Goal: Information Seeking & Learning: Learn about a topic

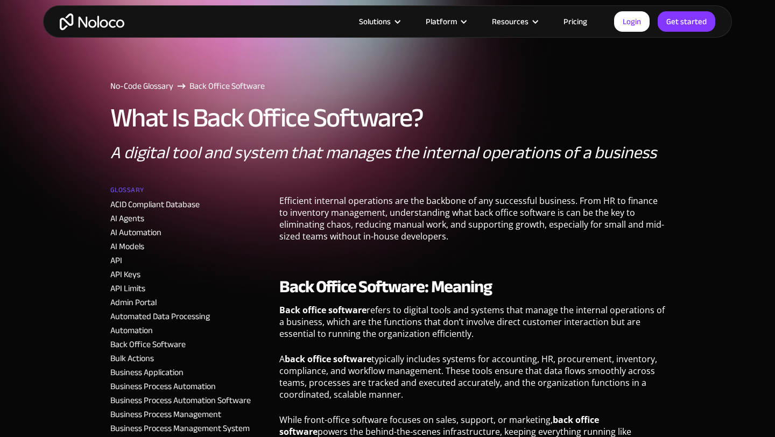
click at [409, 201] on p "Efficient internal operations are the backbone of any successful business. From…" at bounding box center [472, 222] width 386 height 55
drag, startPoint x: 279, startPoint y: 201, endPoint x: 344, endPoint y: 204, distance: 65.2
click at [344, 204] on p "Efficient internal operations are the backbone of any successful business. From…" at bounding box center [472, 222] width 386 height 55
copy p "Efficient internal"
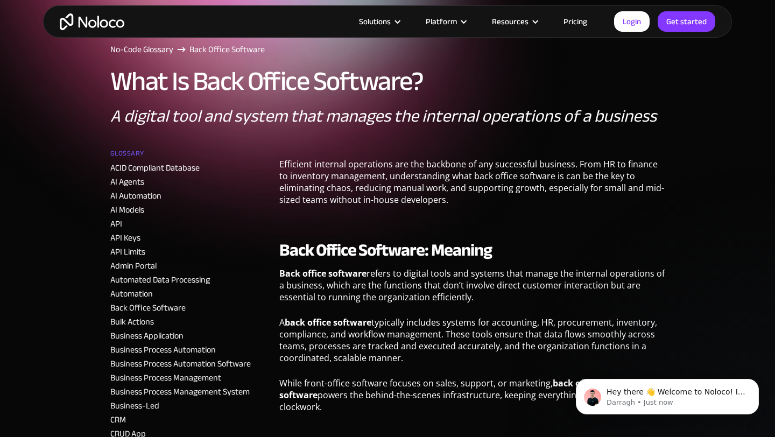
scroll to position [50, 0]
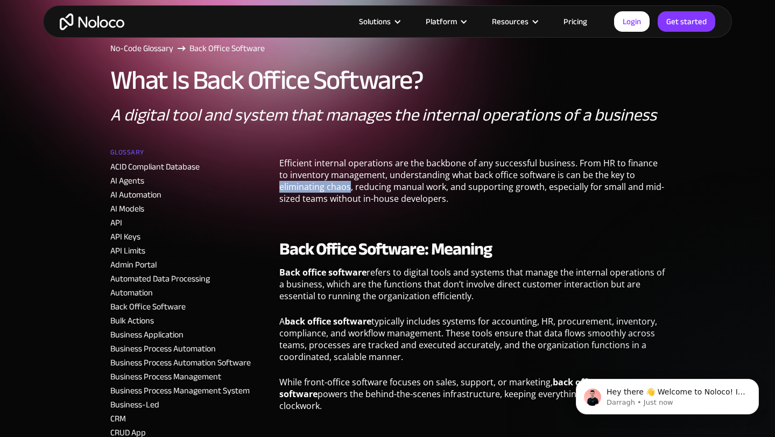
drag, startPoint x: 278, startPoint y: 189, endPoint x: 349, endPoint y: 184, distance: 71.3
copy p "eliminating chaos"
click at [372, 237] on strong "Back Office Software: Meaning" at bounding box center [385, 249] width 213 height 32
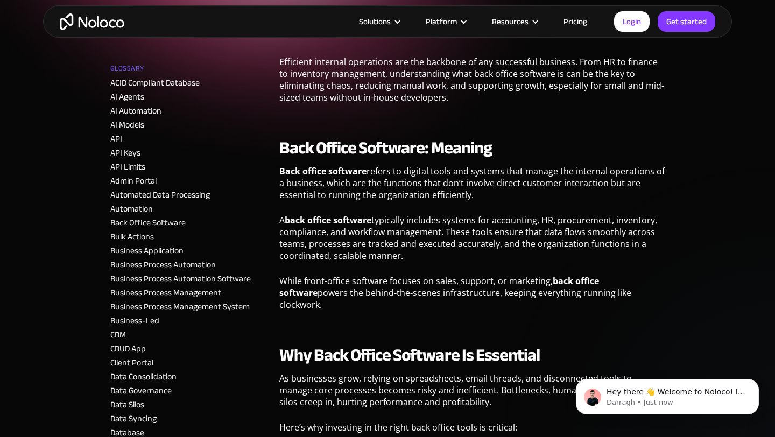
scroll to position [179, 0]
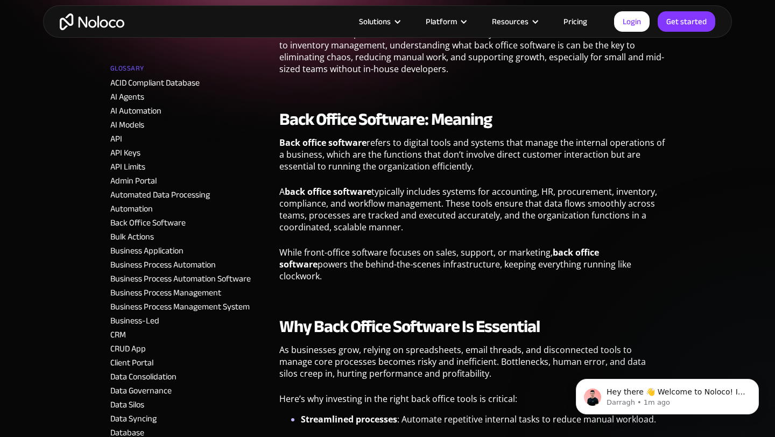
drag, startPoint x: 446, startPoint y: 161, endPoint x: 477, endPoint y: 165, distance: 30.8
click at [477, 165] on p "Back office software refers to digital tools and systems that manage the intern…" at bounding box center [472, 159] width 386 height 44
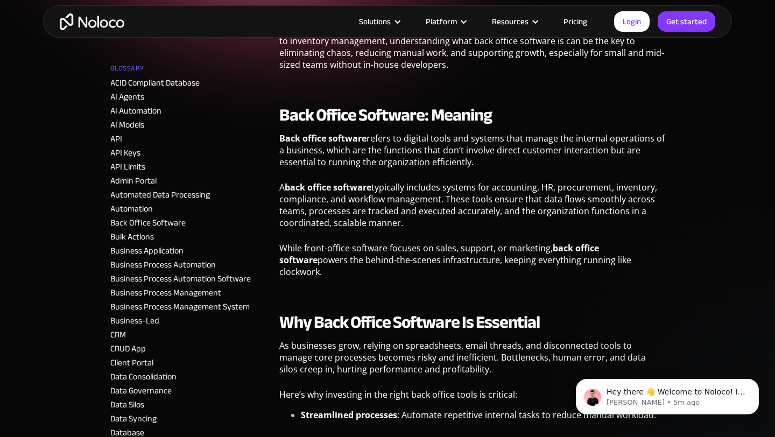
scroll to position [136, 0]
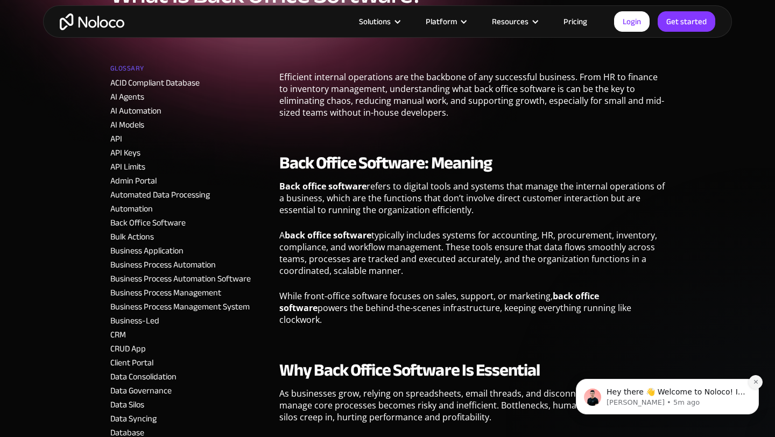
click at [761, 382] on button "Dismiss notification" at bounding box center [756, 382] width 14 height 14
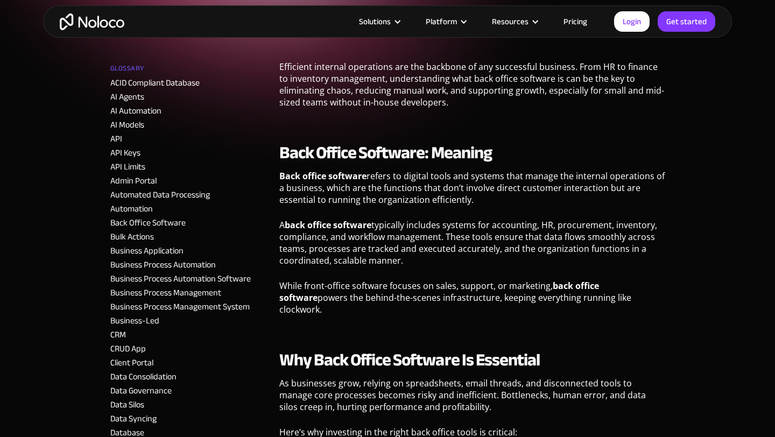
scroll to position [123, 0]
